Goal: Information Seeking & Learning: Check status

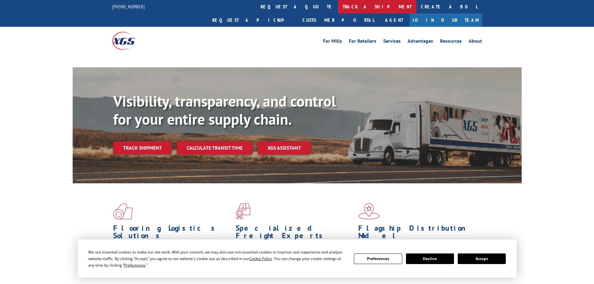
click at [338, 7] on link "track a shipment" at bounding box center [377, 6] width 78 height 13
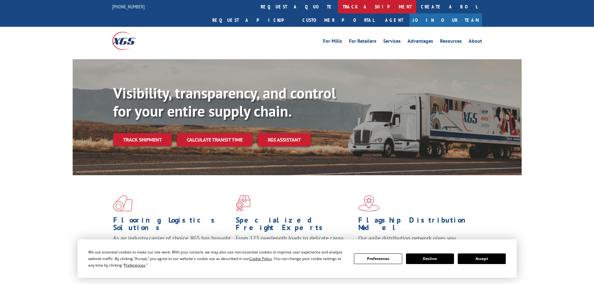
click at [338, 8] on link "track a shipment" at bounding box center [377, 6] width 78 height 13
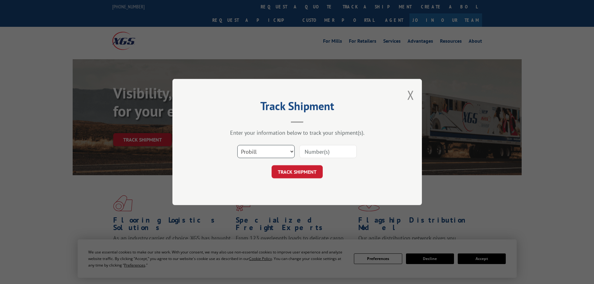
drag, startPoint x: 288, startPoint y: 150, endPoint x: 284, endPoint y: 153, distance: 4.6
click at [288, 150] on select "Select category... Probill BOL PO" at bounding box center [265, 151] width 57 height 13
select select "bol"
click at [237, 145] on select "Select category... Probill BOL PO" at bounding box center [265, 151] width 57 height 13
paste input "435788"
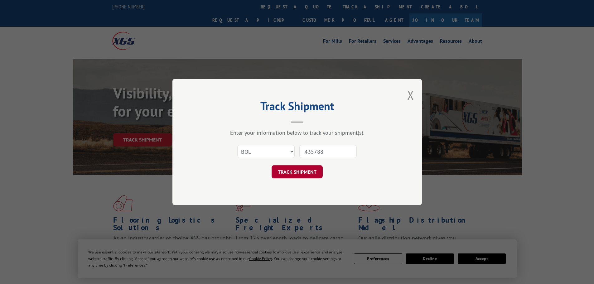
type input "435788"
click at [304, 174] on button "TRACK SHIPMENT" at bounding box center [296, 171] width 51 height 13
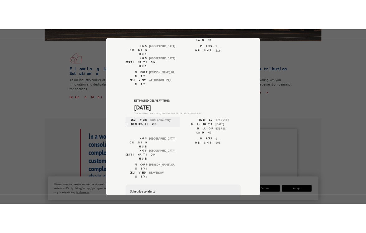
scroll to position [229, 0]
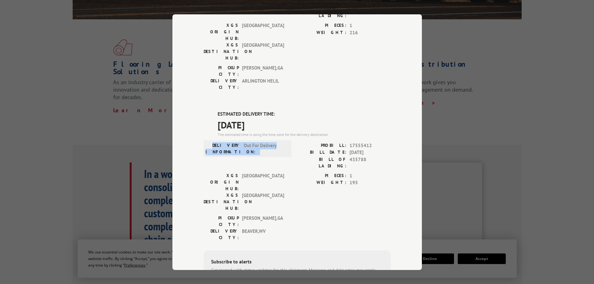
drag, startPoint x: 217, startPoint y: 73, endPoint x: 279, endPoint y: 80, distance: 61.8
click at [279, 142] on div "DELIVERY INFORMATION: Out For Delivery" at bounding box center [247, 148] width 84 height 13
click at [304, 156] on label "BILL OF LADING:" at bounding box center [321, 162] width 49 height 13
drag, startPoint x: 283, startPoint y: 75, endPoint x: 228, endPoint y: 74, distance: 54.5
click at [228, 142] on div "DELIVERY INFORMATION: Out For Delivery" at bounding box center [247, 148] width 84 height 13
